Goal: Transaction & Acquisition: Subscribe to service/newsletter

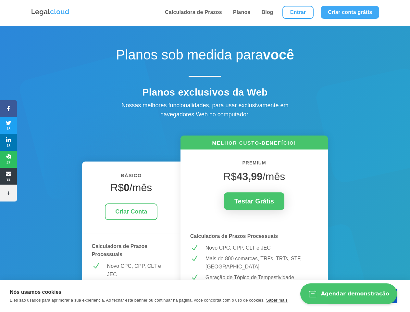
click at [8, 109] on icon at bounding box center [8, 108] width 17 height 5
click at [8, 125] on span "13" at bounding box center [8, 125] width 17 height 10
click at [8, 142] on span "13" at bounding box center [8, 142] width 17 height 10
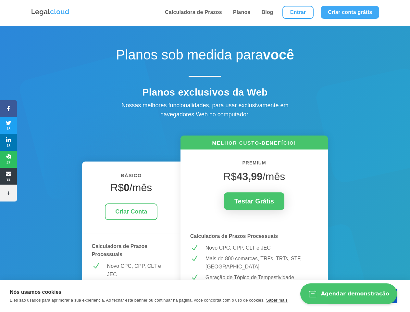
click at [8, 159] on span "27" at bounding box center [8, 159] width 17 height 10
click at [8, 176] on span "92" at bounding box center [8, 176] width 17 height 10
click at [8, 193] on icon at bounding box center [8, 192] width 17 height 5
